Goal: Transaction & Acquisition: Purchase product/service

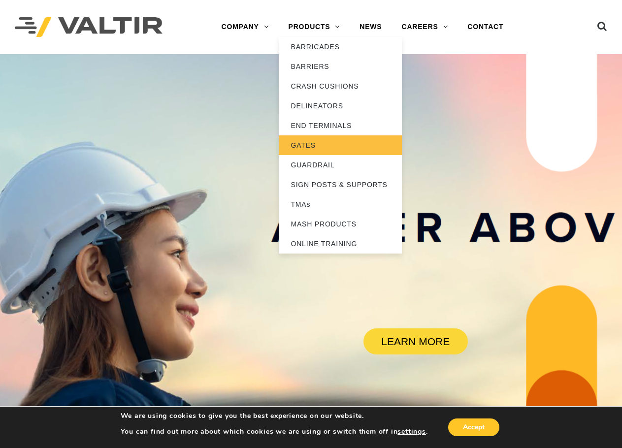
click at [308, 141] on link "GATES" at bounding box center [340, 145] width 123 height 20
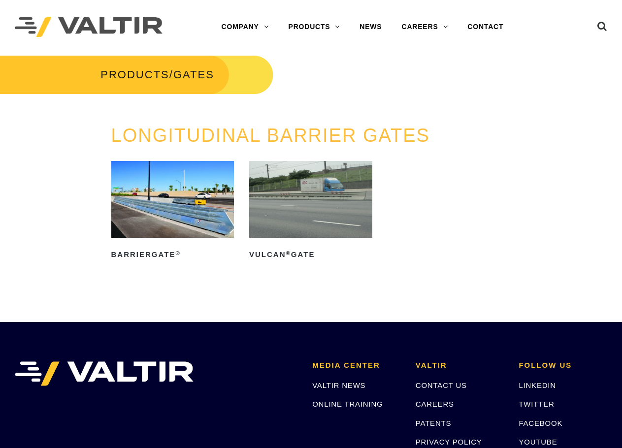
click at [178, 220] on img at bounding box center [172, 199] width 123 height 77
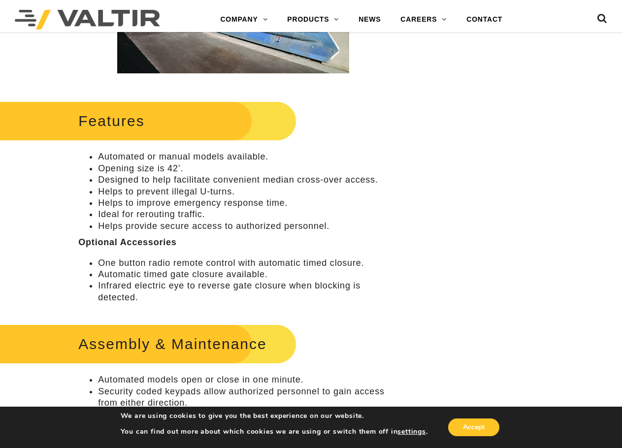
scroll to position [345, 0]
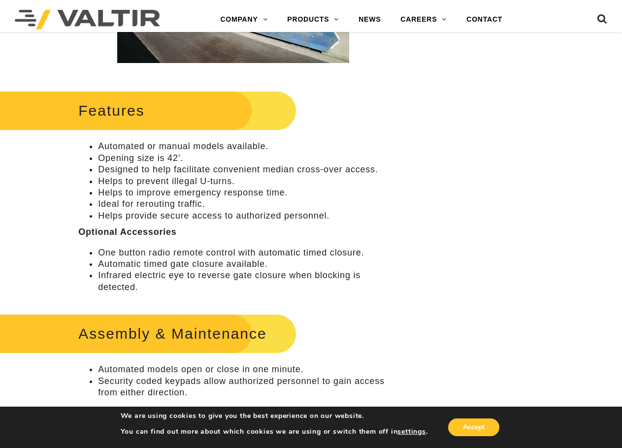
drag, startPoint x: 525, startPoint y: 109, endPoint x: 533, endPoint y: 60, distance: 50.5
